Goal: Transaction & Acquisition: Obtain resource

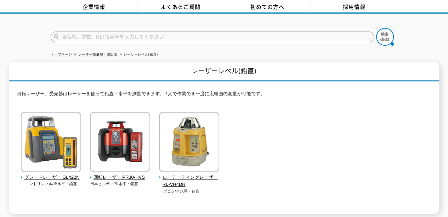
scroll to position [18, 0]
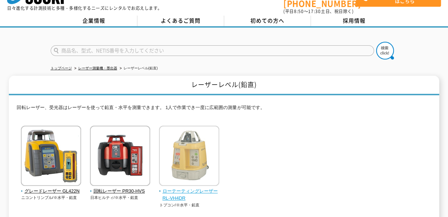
click at [188, 149] on img at bounding box center [189, 157] width 60 height 62
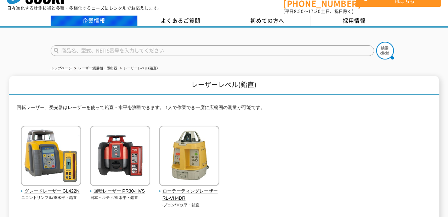
click at [98, 16] on link "企業情報" at bounding box center [94, 21] width 87 height 11
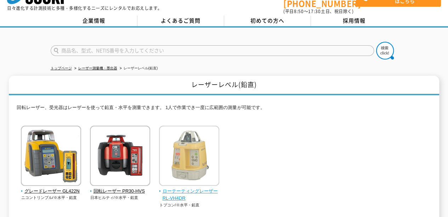
click at [190, 126] on img at bounding box center [189, 157] width 60 height 62
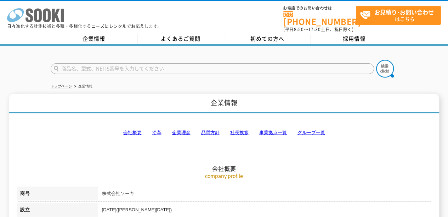
click at [45, 16] on icon at bounding box center [47, 15] width 8 height 14
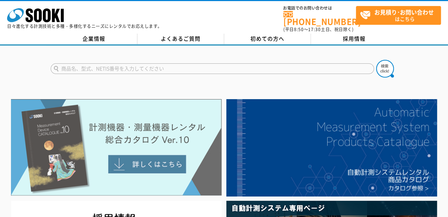
click at [134, 110] on img at bounding box center [116, 147] width 211 height 97
click at [132, 123] on img at bounding box center [116, 147] width 211 height 97
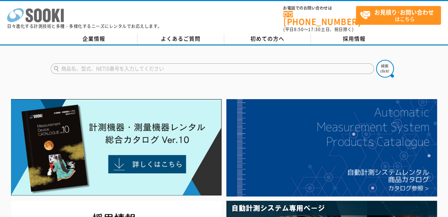
click at [45, 17] on icon at bounding box center [47, 15] width 8 height 14
drag, startPoint x: 235, startPoint y: 77, endPoint x: 231, endPoint y: 77, distance: 3.9
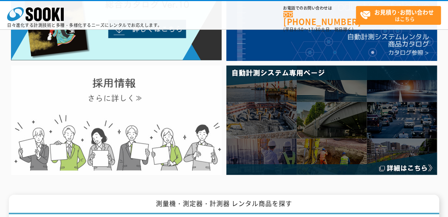
scroll to position [106, 0]
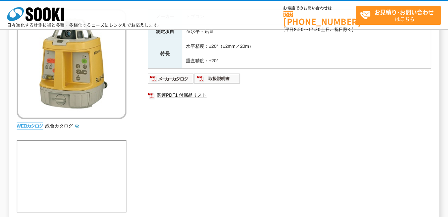
scroll to position [54, 0]
